Goal: Task Accomplishment & Management: Complete application form

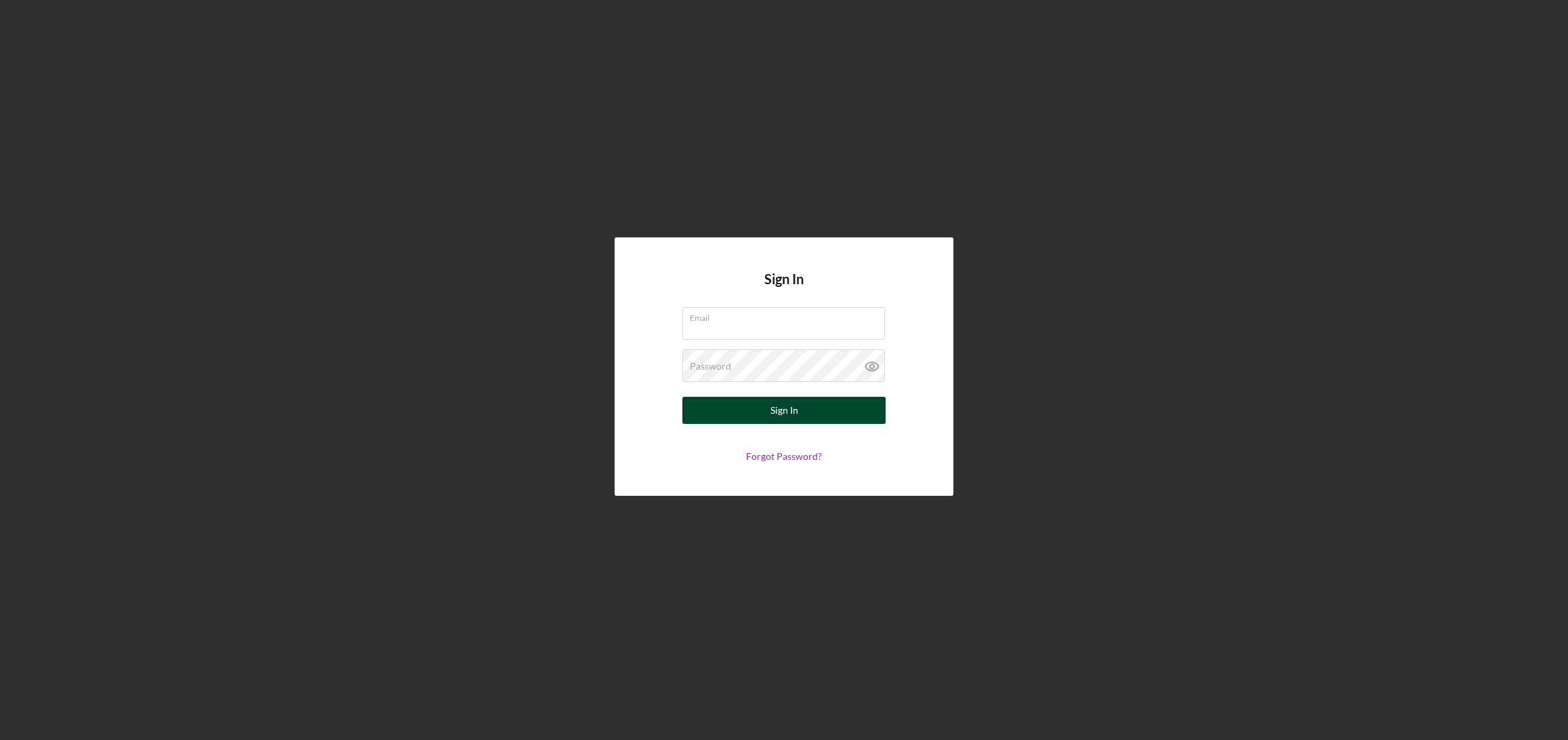
type input "[EMAIL_ADDRESS][DOMAIN_NAME]"
click at [786, 417] on div "Sign In" at bounding box center [784, 410] width 27 height 27
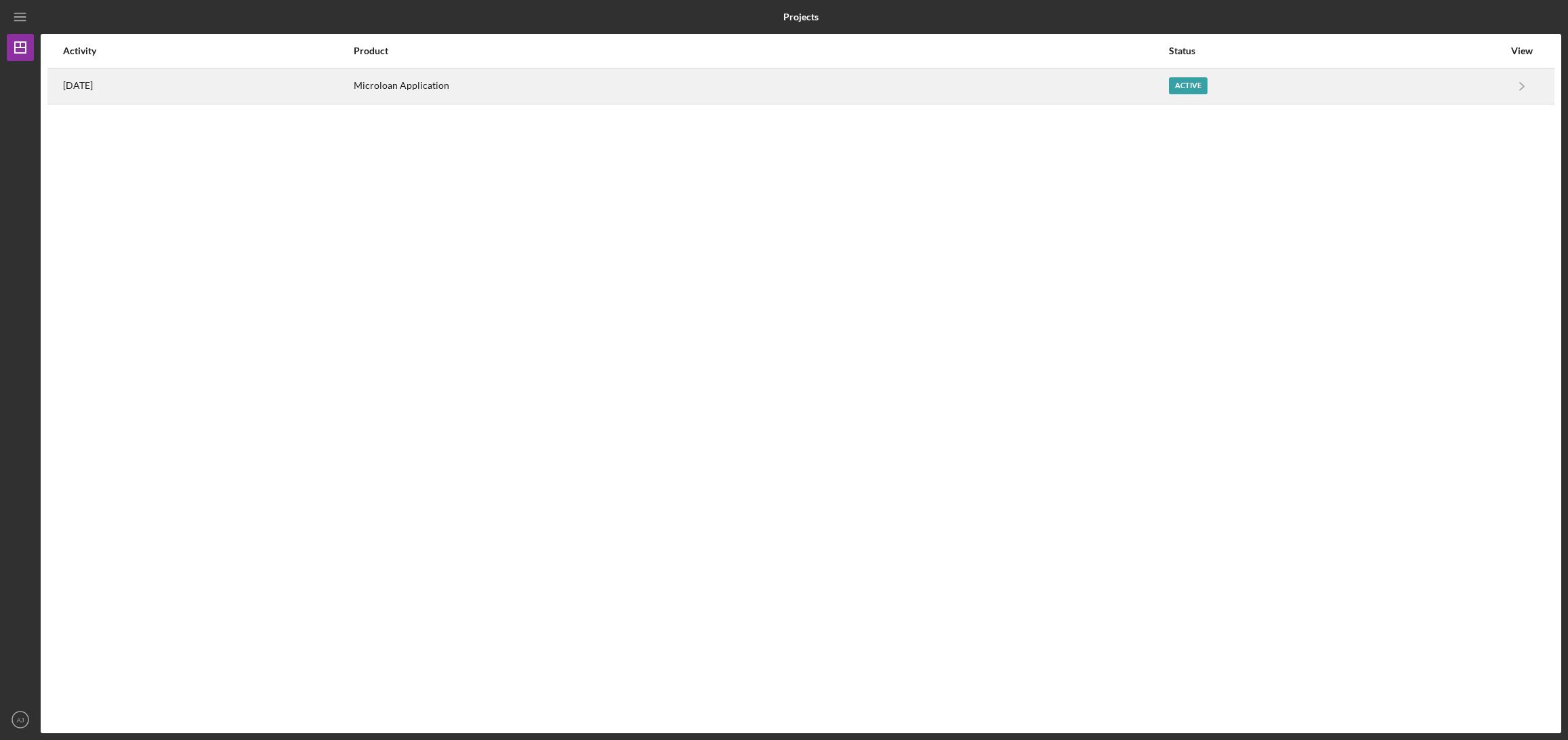
click at [1207, 86] on div "Active" at bounding box center [1188, 85] width 39 height 17
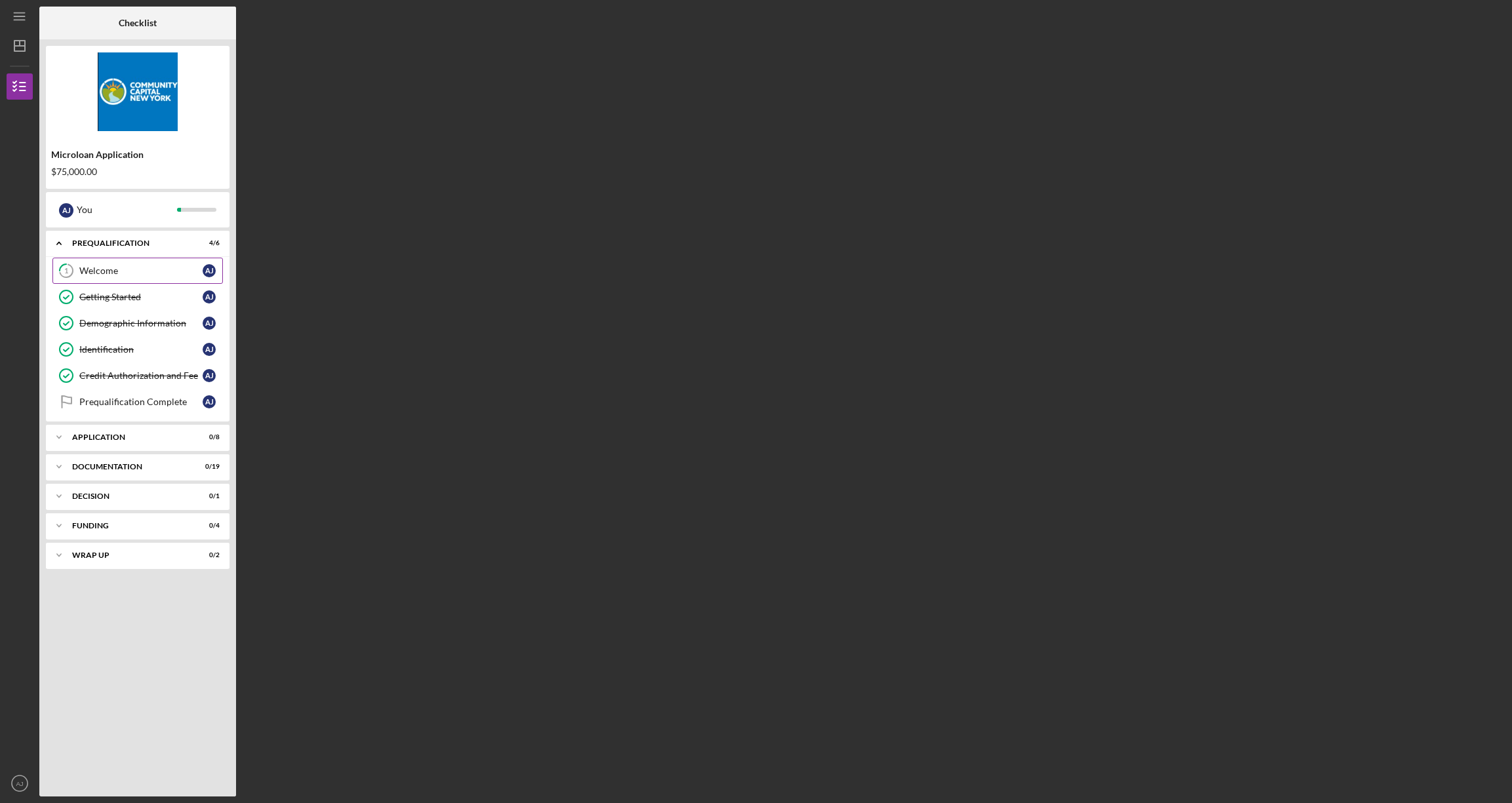
click at [98, 268] on div "Welcome" at bounding box center [141, 270] width 123 height 11
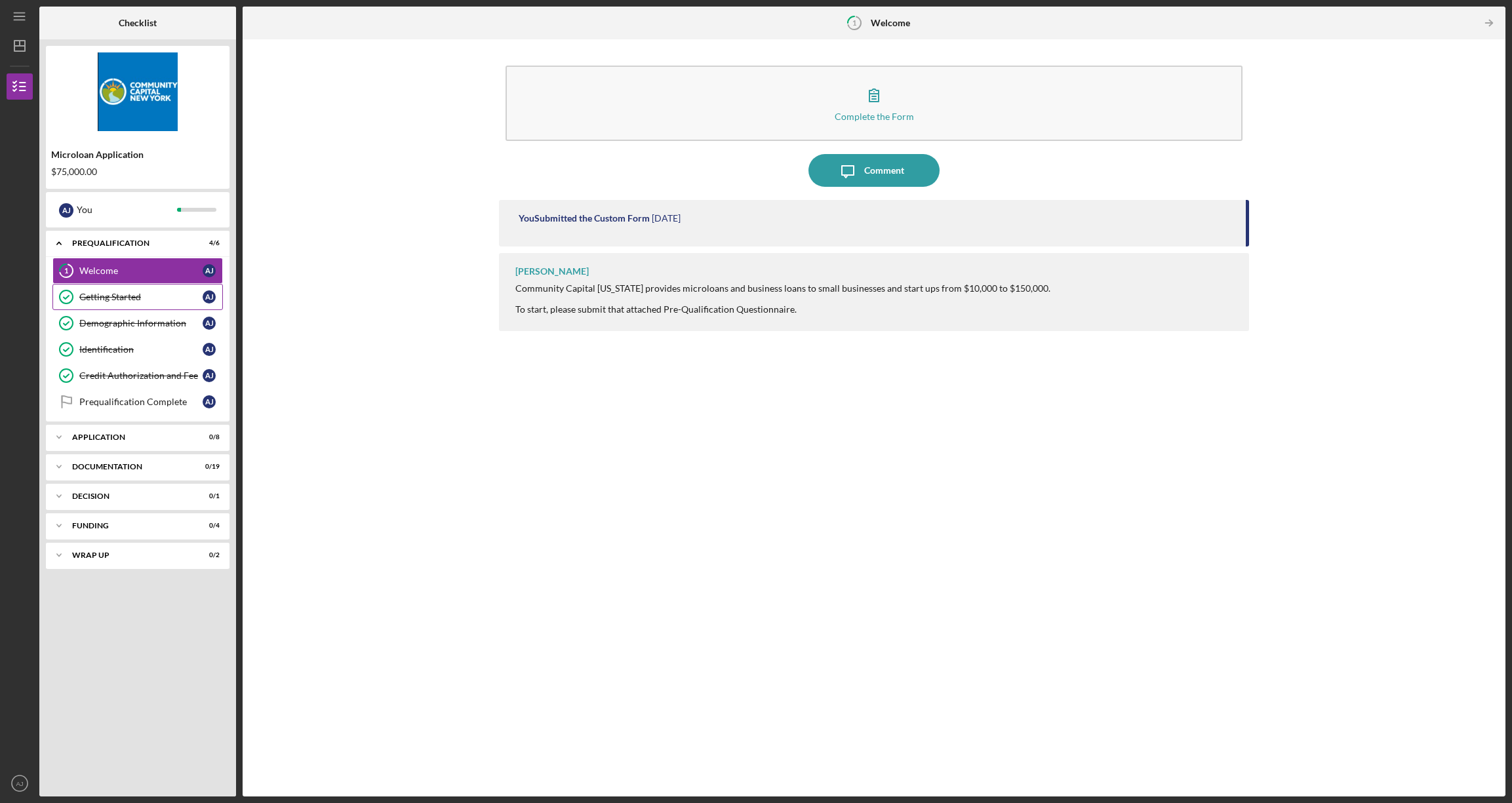
click at [109, 298] on div "Getting Started" at bounding box center [141, 297] width 123 height 11
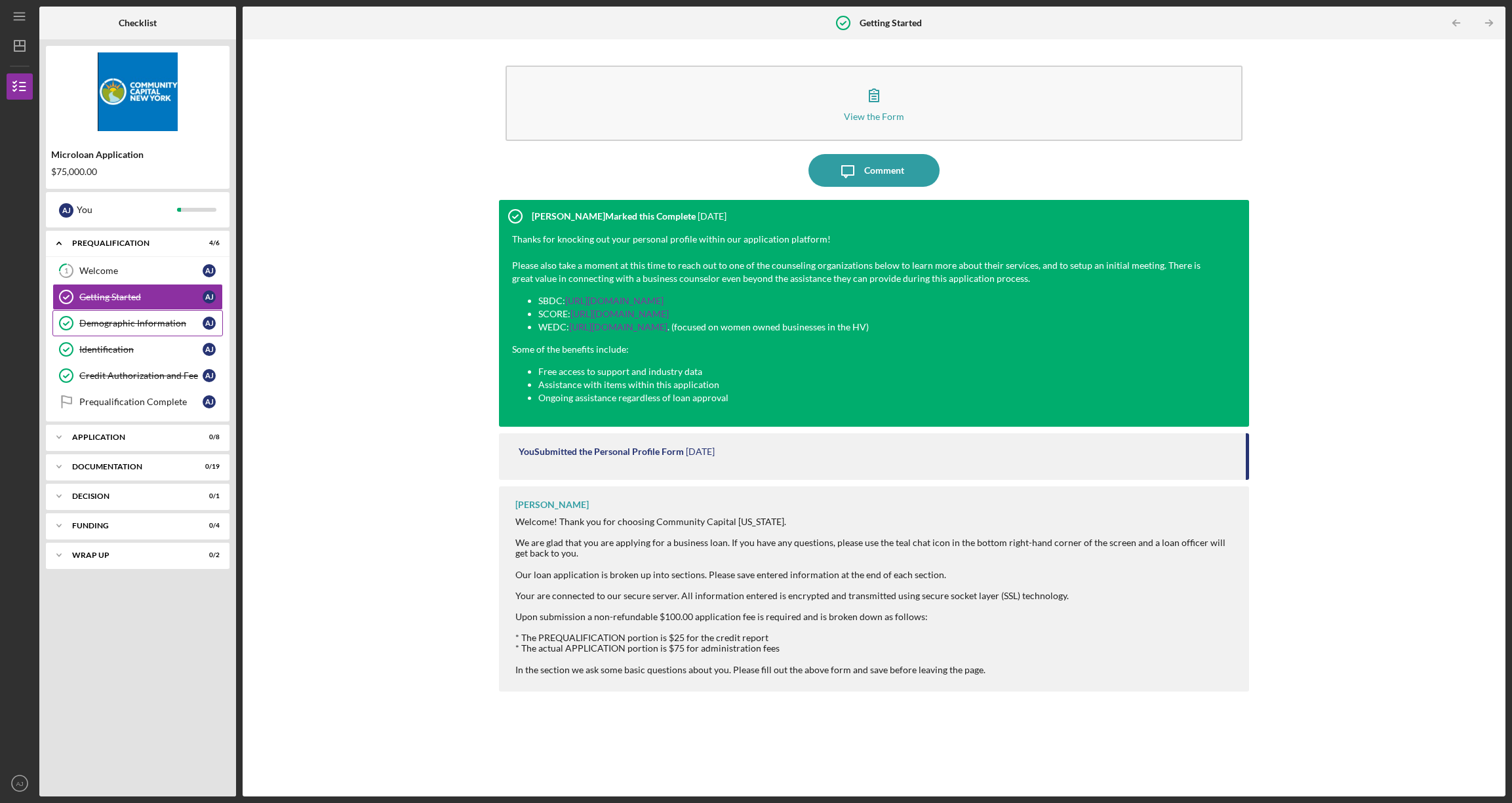
click at [126, 326] on div "Demographic Information" at bounding box center [141, 323] width 123 height 11
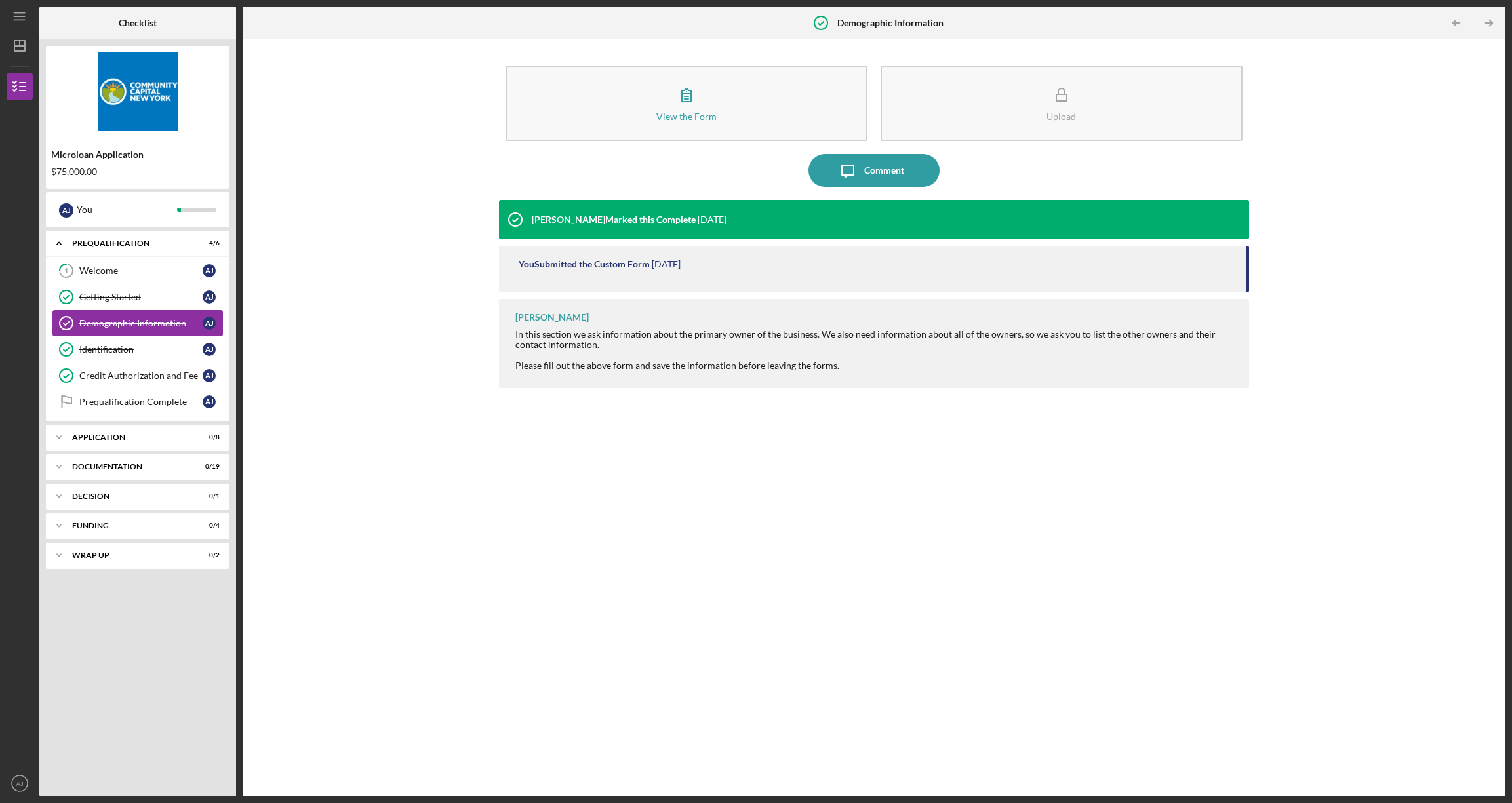
click at [120, 312] on link "Demographic Information Demographic Information A J" at bounding box center [138, 323] width 171 height 27
click at [114, 360] on link "Identification Identification A J" at bounding box center [138, 349] width 171 height 27
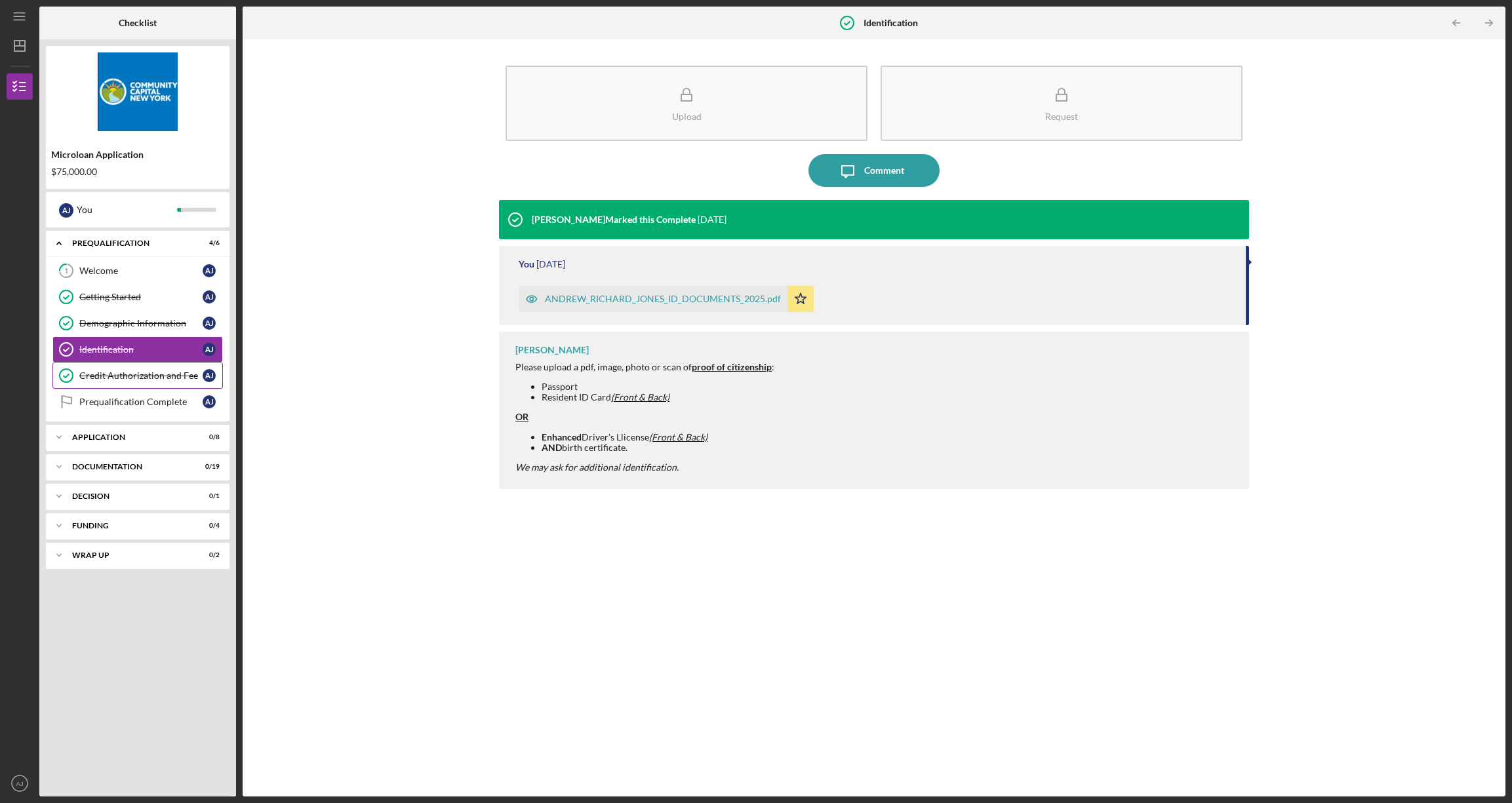
click at [118, 377] on div "Credit Authorization and Fee" at bounding box center [141, 376] width 123 height 11
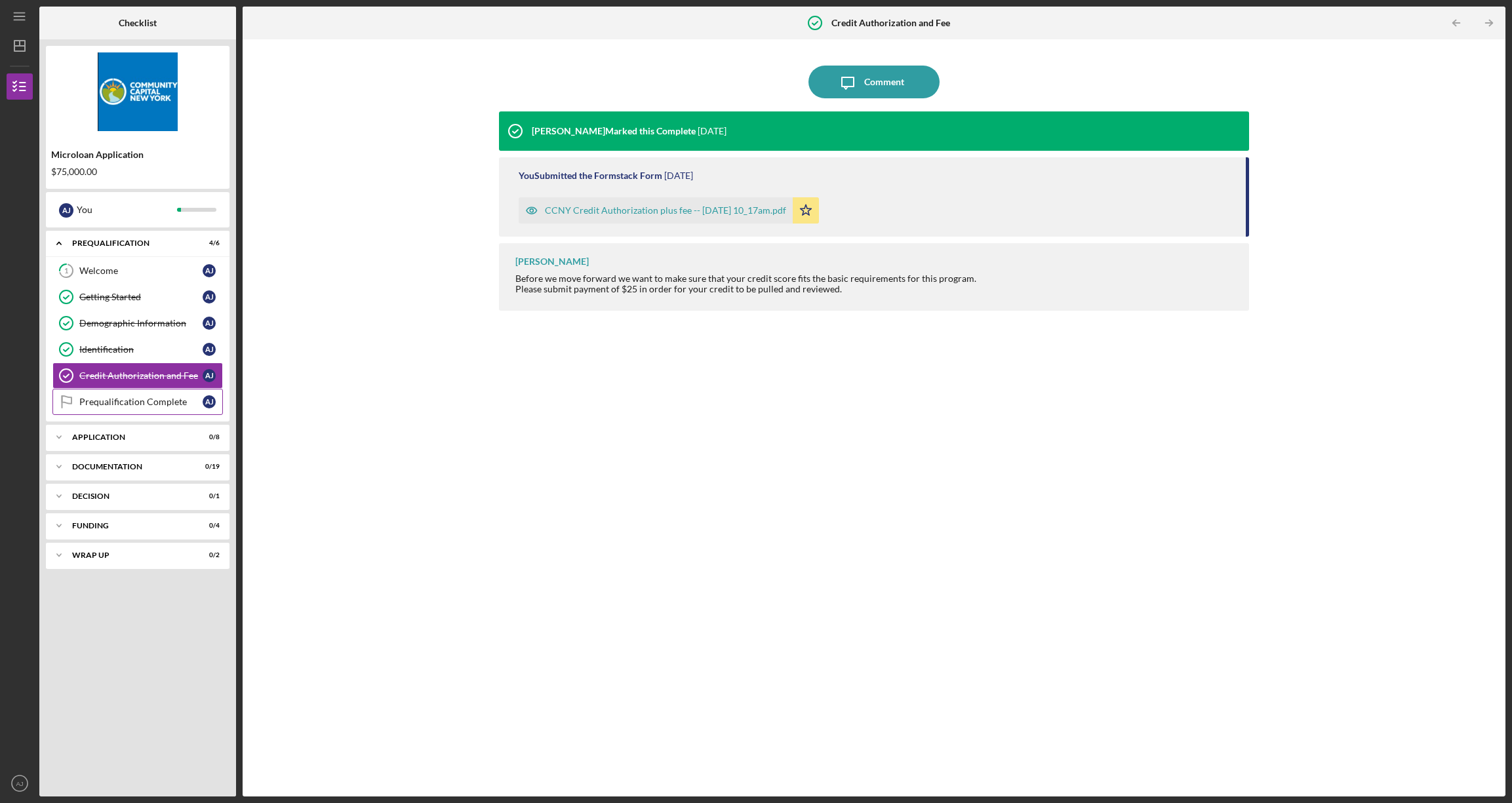
click at [114, 402] on div "Prequalification Complete" at bounding box center [141, 402] width 123 height 11
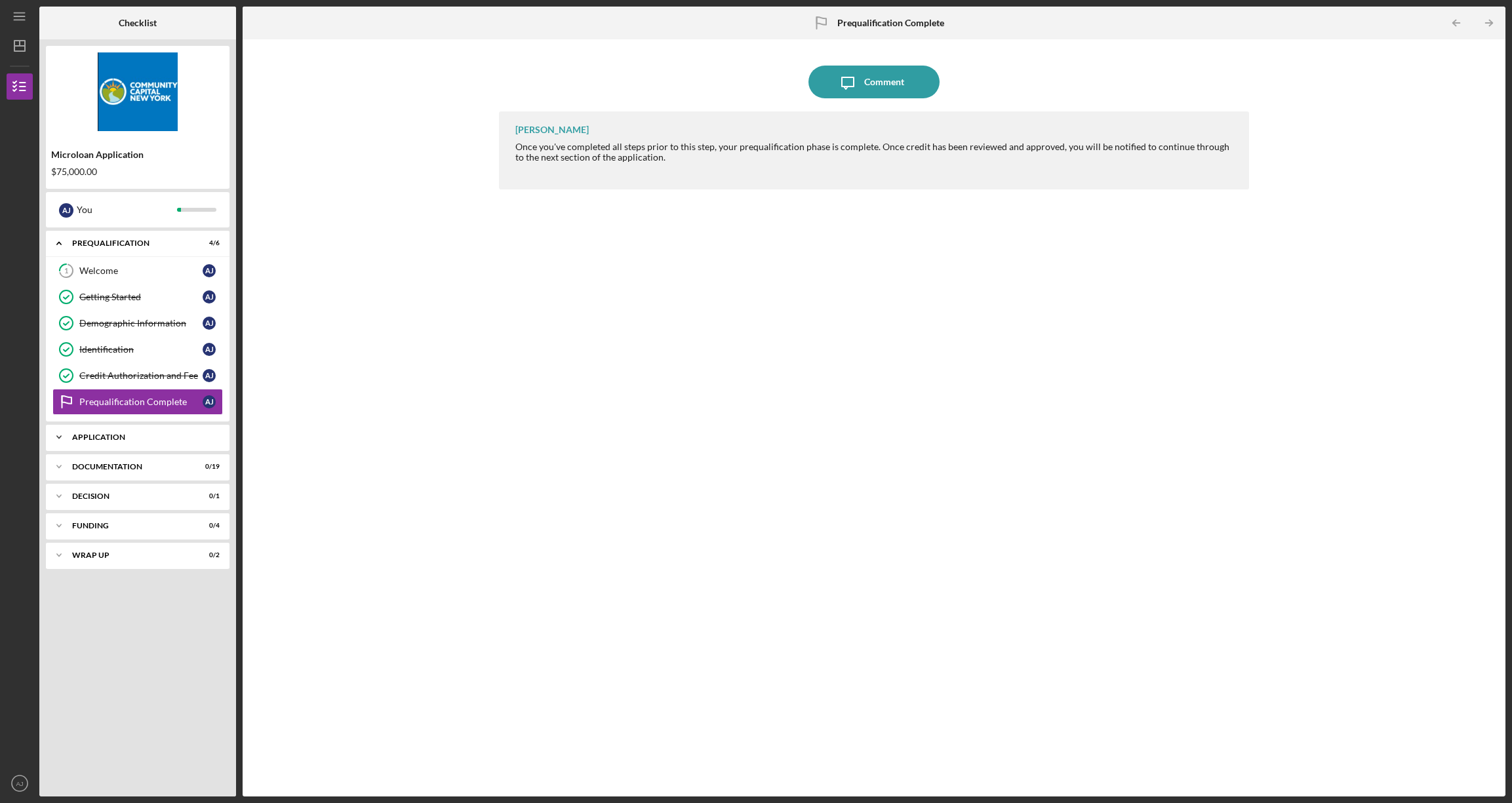
click at [128, 438] on div "Application" at bounding box center [143, 437] width 141 height 8
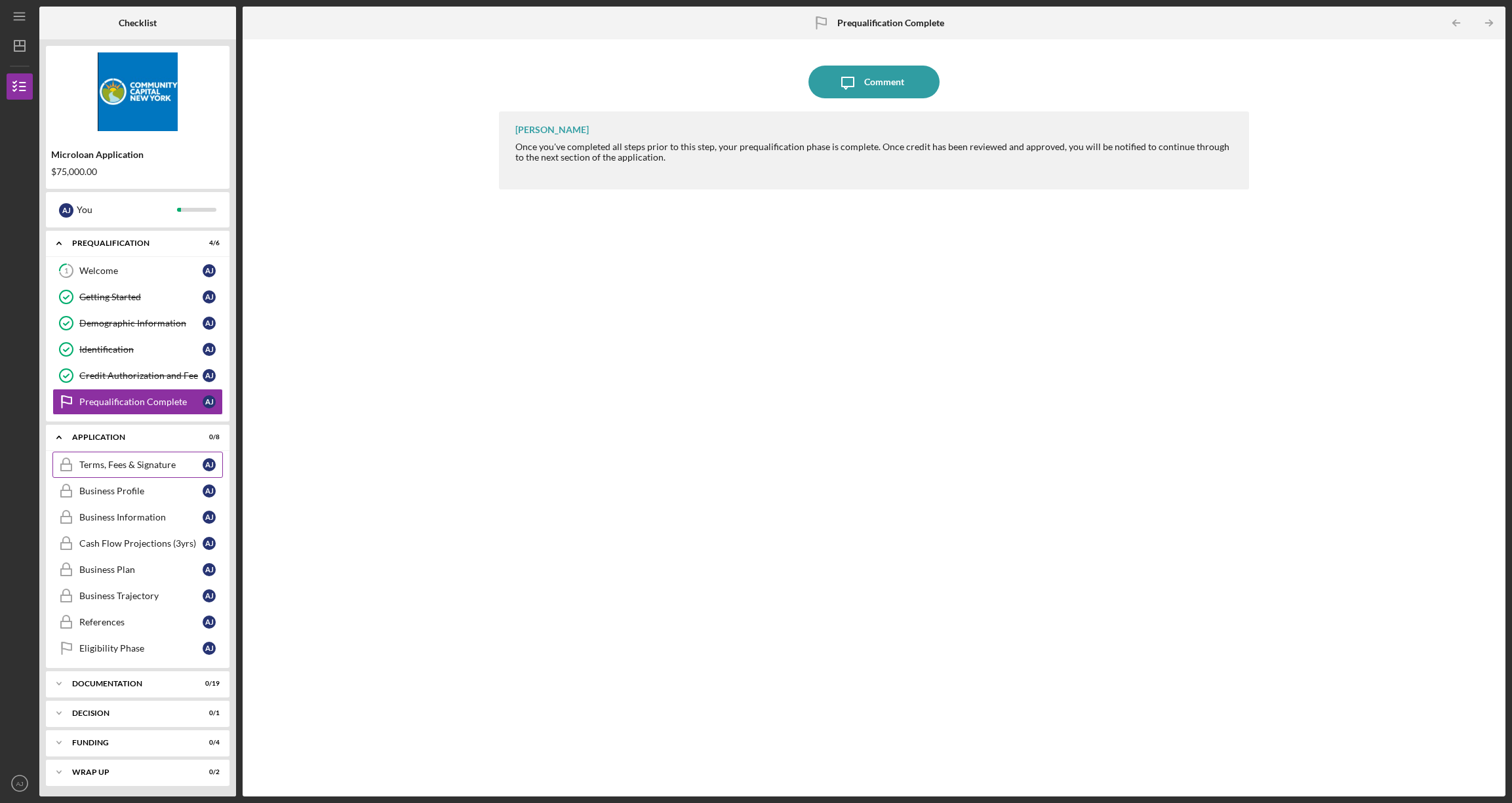
click at [108, 466] on div "Terms, Fees & Signature" at bounding box center [141, 465] width 123 height 11
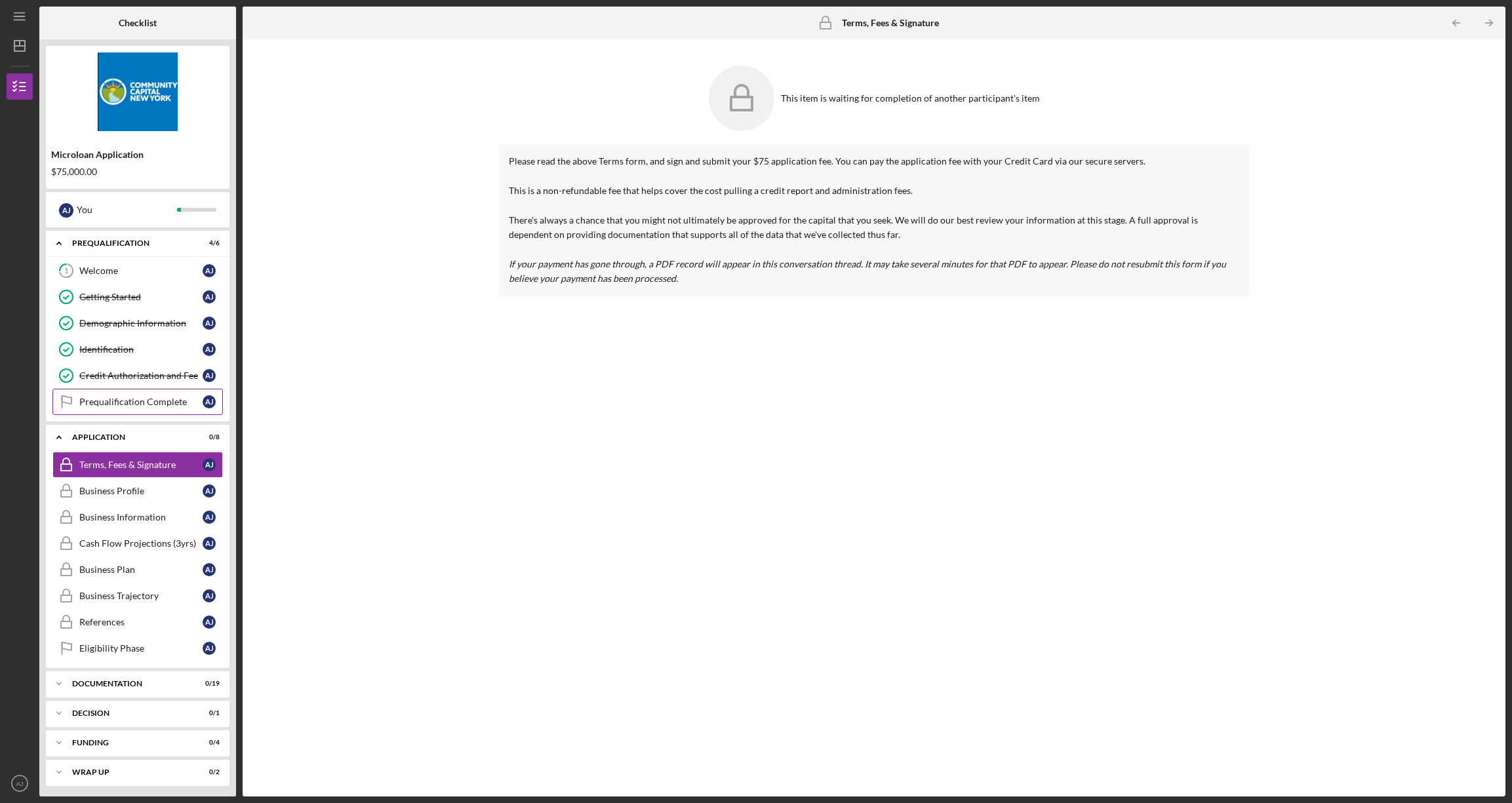
click at [105, 403] on div "Prequalification Complete" at bounding box center [141, 402] width 123 height 11
